Goal: Check status: Check status

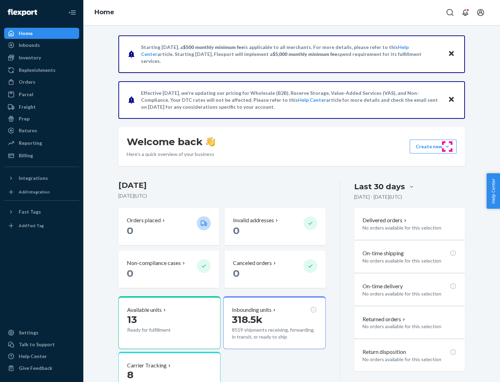
click at [447, 146] on button "Create new Create new inbound Create new order Create new product" at bounding box center [432, 146] width 47 height 14
click at [29, 45] on div "Inbounds" at bounding box center [29, 45] width 21 height 7
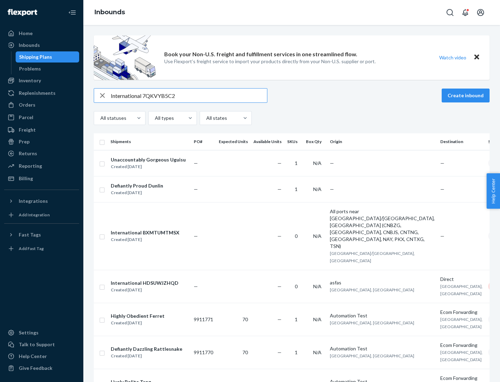
type input "International 7QKVYB5C29"
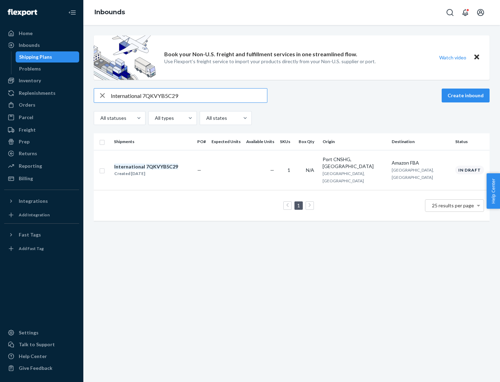
click at [158, 170] on div "Created [DATE]" at bounding box center [146, 173] width 64 height 7
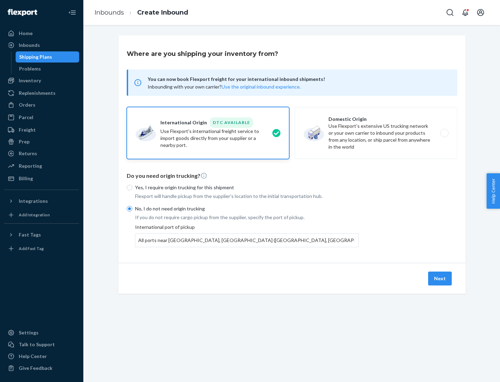
click at [440, 278] on button "Next" at bounding box center [440, 278] width 24 height 14
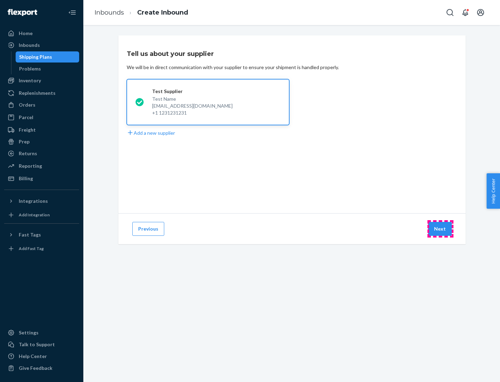
click at [440, 229] on button "Next" at bounding box center [440, 229] width 24 height 14
